Goal: Check status

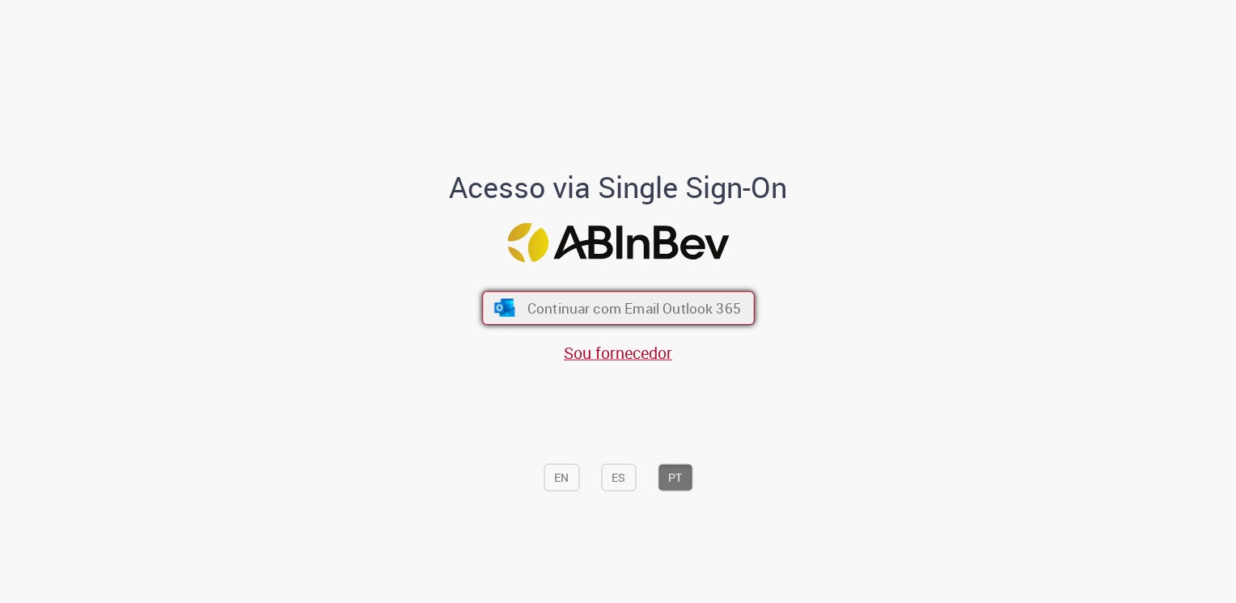
click at [638, 309] on span "Continuar com Email Outlook 365" at bounding box center [634, 307] width 214 height 19
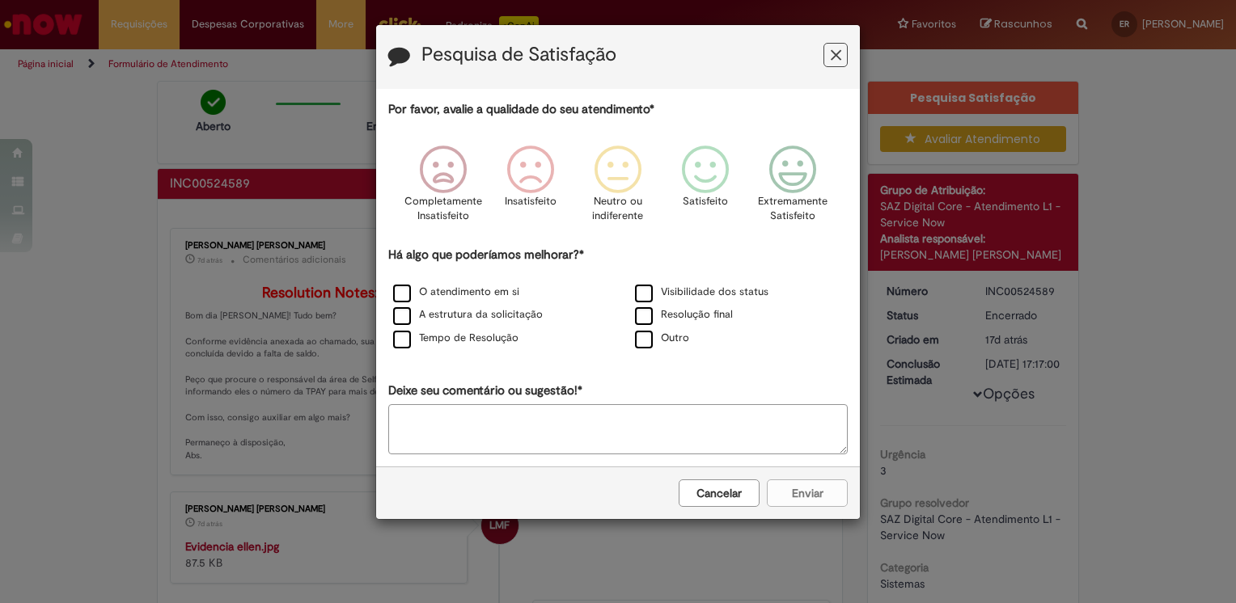
click at [836, 53] on icon "Feedback" at bounding box center [836, 55] width 11 height 17
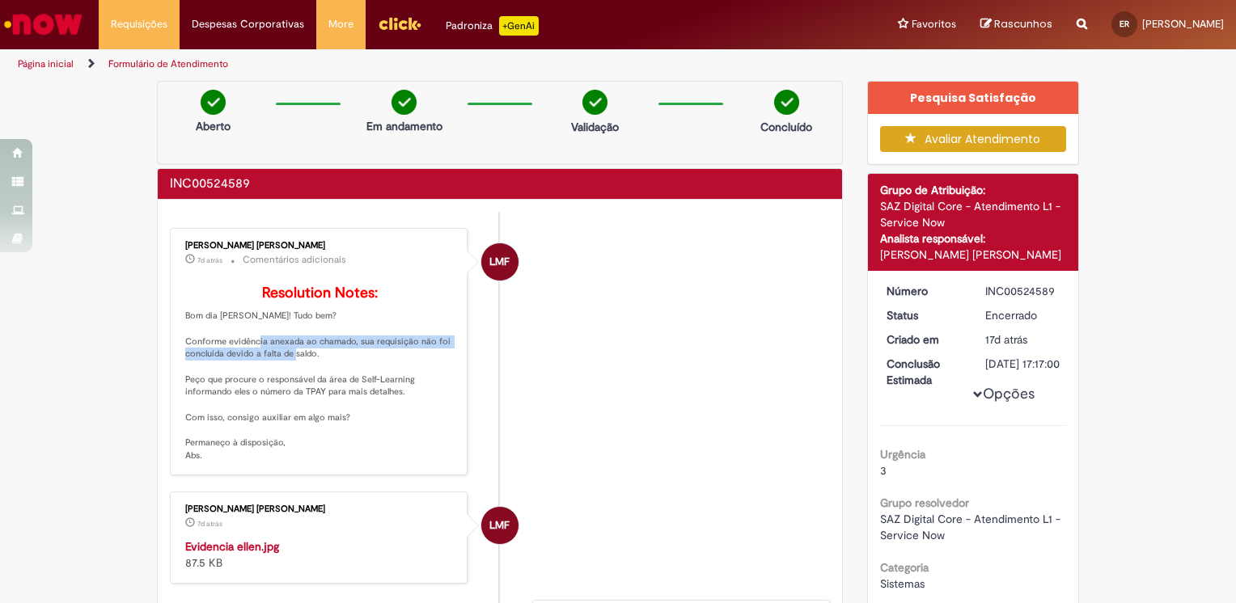
drag, startPoint x: 275, startPoint y: 370, endPoint x: 313, endPoint y: 378, distance: 38.7
click at [313, 378] on p "Resolution Notes: Bom dia [PERSON_NAME]! Tudo bem? Conforme evidência anexada a…" at bounding box center [319, 374] width 269 height 176
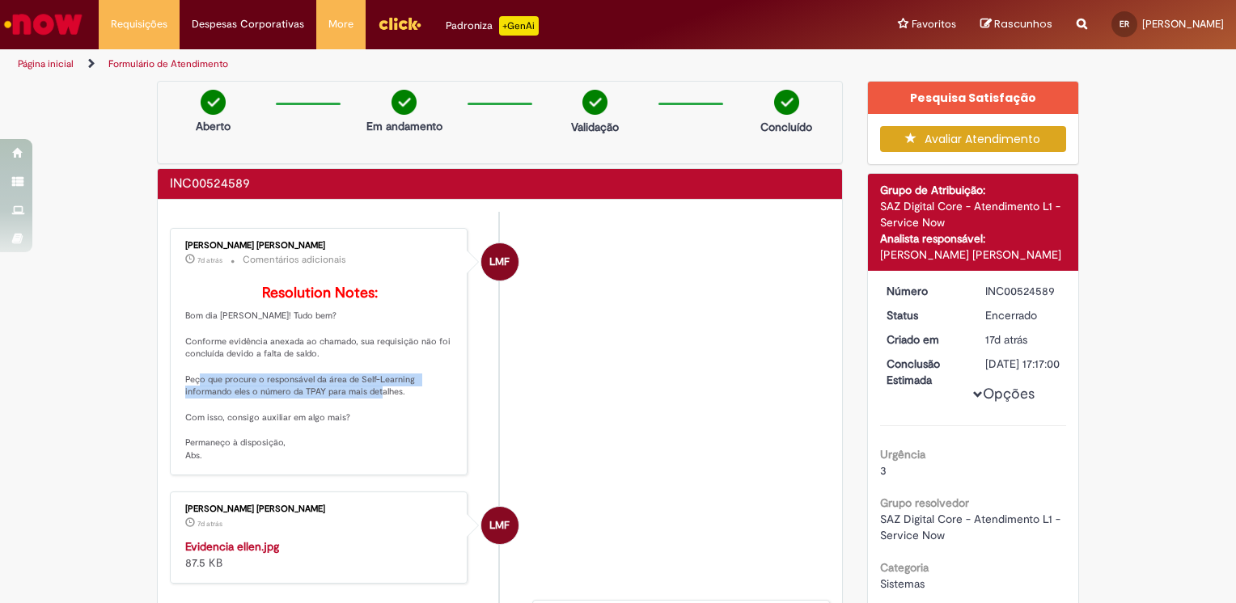
drag, startPoint x: 218, startPoint y: 402, endPoint x: 424, endPoint y: 419, distance: 207.0
click at [424, 419] on p "Resolution Notes: Bom dia [PERSON_NAME]! Tudo bem? Conforme evidência anexada a…" at bounding box center [319, 374] width 269 height 176
drag, startPoint x: 385, startPoint y: 437, endPoint x: 361, endPoint y: 445, distance: 25.6
click at [384, 437] on p "Resolution Notes: Bom dia [PERSON_NAME]! Tudo bem? Conforme evidência anexada a…" at bounding box center [319, 374] width 269 height 176
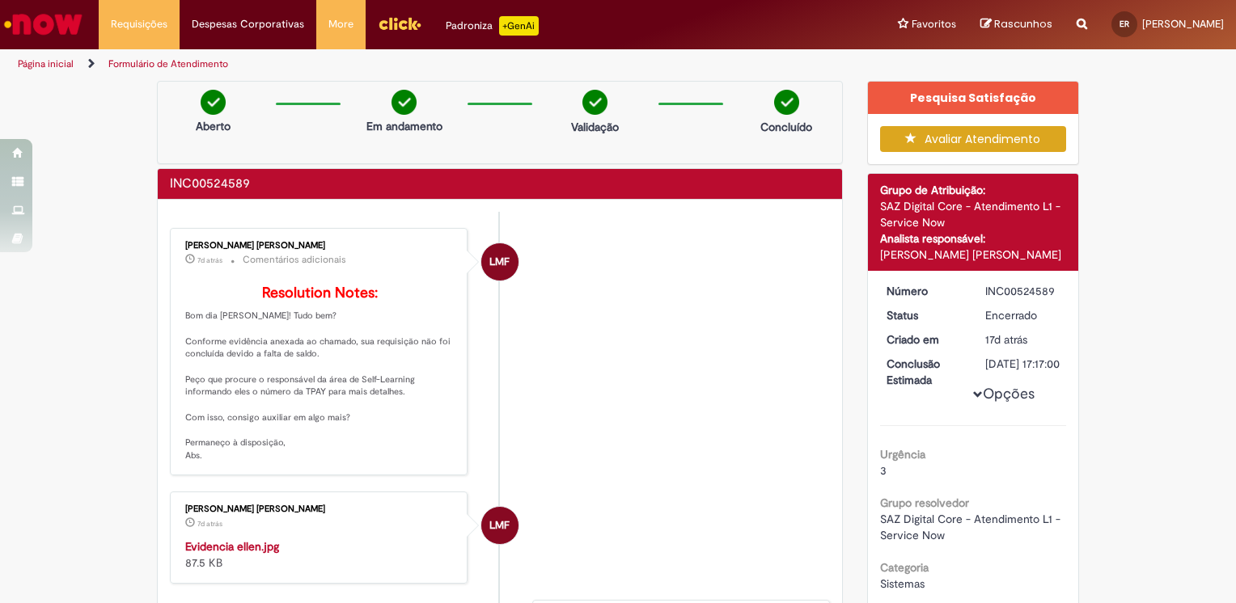
scroll to position [243, 0]
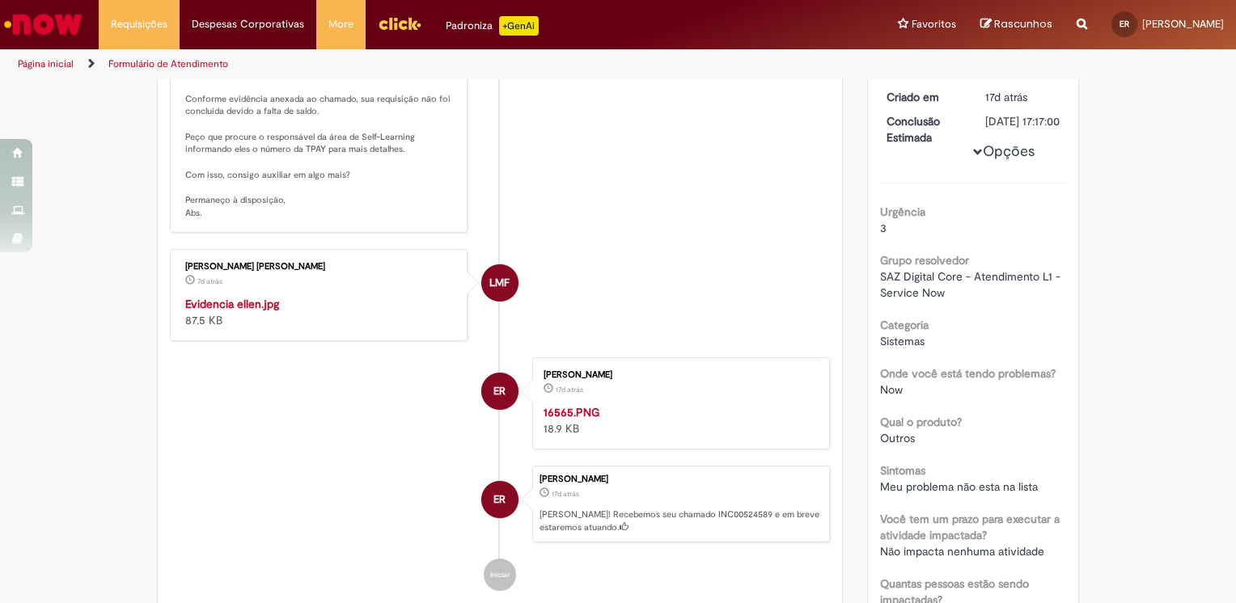
click at [311, 296] on img "Histórico de tíquete" at bounding box center [319, 296] width 269 height 0
click at [709, 265] on ul "LMF [PERSON_NAME] 7d atrás 7 dias atrás Comentários adicionais Resolution Notes…" at bounding box center [500, 288] width 660 height 638
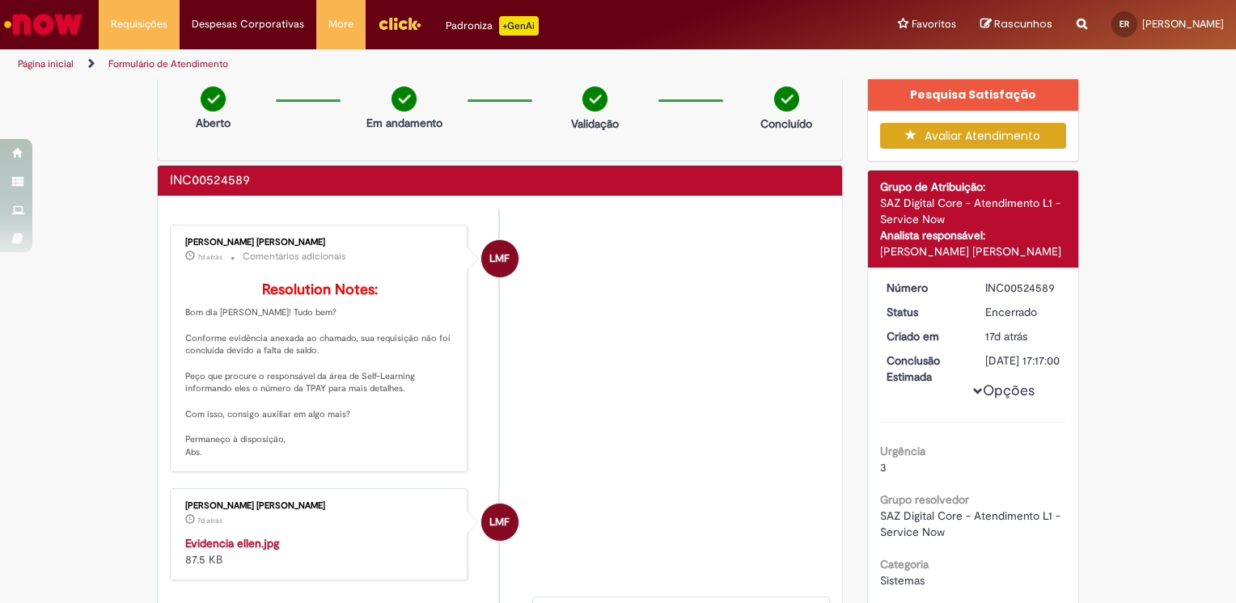
scroll to position [0, 0]
